Goal: Complete application form: Complete application form

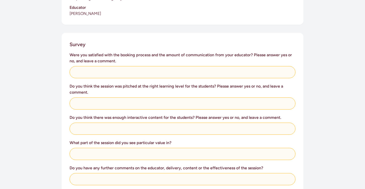
scroll to position [179, 0]
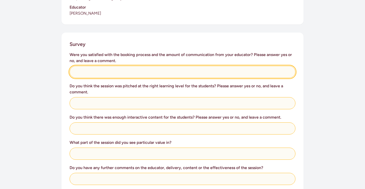
click at [144, 66] on input "text" at bounding box center [183, 72] width 226 height 12
type input "Yes- easily done."
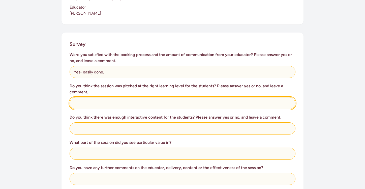
click at [98, 98] on input "text" at bounding box center [183, 103] width 226 height 12
type input "Yes. Kids enjoyed the hand-on aspect of it."
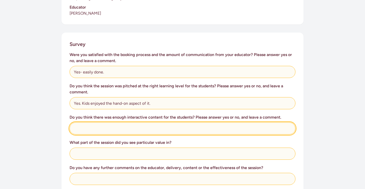
click at [84, 122] on input "text" at bounding box center [183, 128] width 226 height 12
type input "Yes. Easy to read and follow."
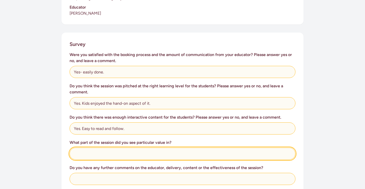
click at [89, 148] on input "text" at bounding box center [183, 154] width 226 height 12
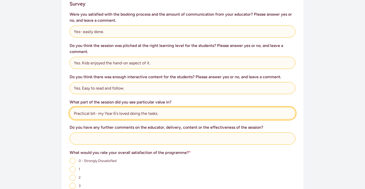
scroll to position [222, 0]
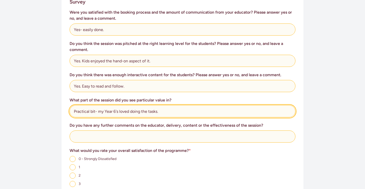
type input "Practical bit- my Year 6's loved doing the tasks."
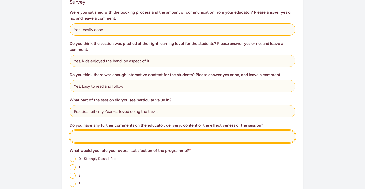
click at [118, 134] on input "text" at bounding box center [183, 136] width 226 height 12
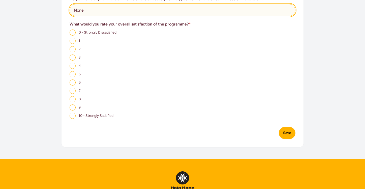
scroll to position [348, 0]
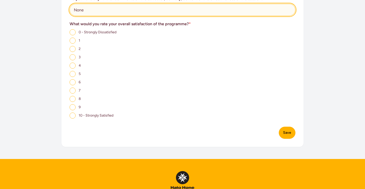
type input "None"
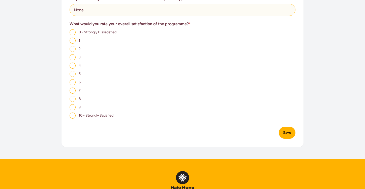
click at [73, 96] on input "8" at bounding box center [73, 99] width 6 height 6
radio input "true"
click at [72, 88] on input "7" at bounding box center [73, 91] width 6 height 6
radio input "true"
click at [288, 128] on button "Save" at bounding box center [287, 133] width 17 height 12
